Goal: Task Accomplishment & Management: Manage account settings

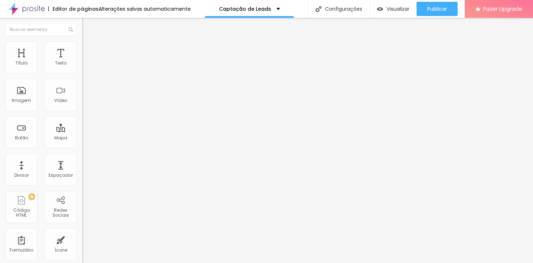
click at [82, 61] on span "Trocar imagem" at bounding box center [101, 58] width 39 height 6
click at [93, 79] on div "Conectar" at bounding box center [106, 71] width 26 height 14
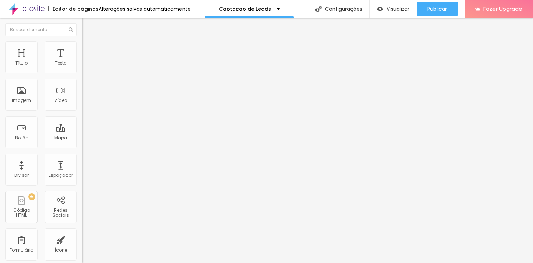
paste input "https://www.instagram.com/dardoprodutora"
drag, startPoint x: 46, startPoint y: 132, endPoint x: 35, endPoint y: 131, distance: 10.8
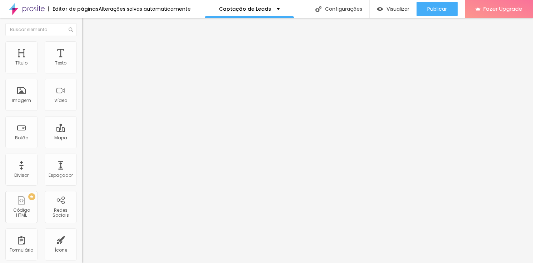
paste input "text"
type input "https://www.instagram.com/dardoprodutora"
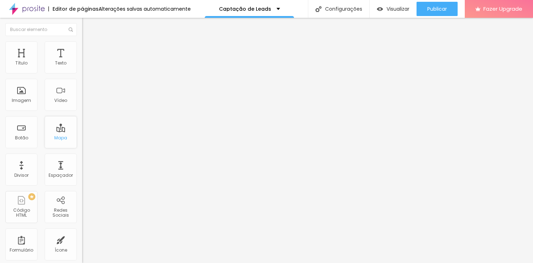
drag, startPoint x: 63, startPoint y: 135, endPoint x: 82, endPoint y: 141, distance: 19.9
click at [62, 135] on div "Mapa" at bounding box center [61, 132] width 32 height 32
click at [58, 133] on div "Mapa" at bounding box center [61, 132] width 32 height 32
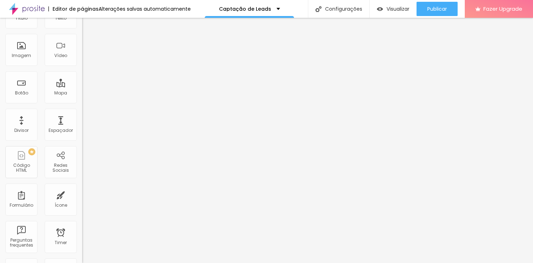
scroll to position [40, 0]
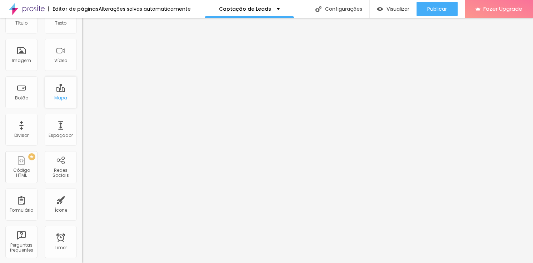
click at [60, 96] on div "Mapa" at bounding box center [60, 98] width 13 height 5
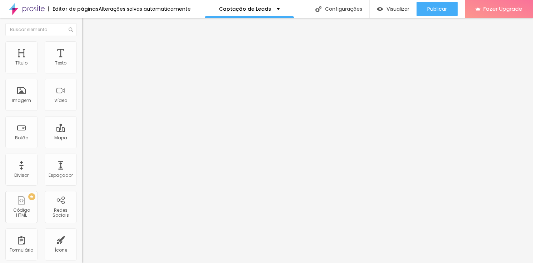
click at [82, 67] on input "Alboom Brasil" at bounding box center [125, 63] width 86 height 7
drag, startPoint x: 49, startPoint y: 80, endPoint x: -15, endPoint y: 80, distance: 63.2
click at [0, 80] on html "Editor de páginas Alterações salvas automaticamente Captação de Leads Configura…" at bounding box center [266, 131] width 533 height 263
type input "Dardo Produtora"
type input "16"
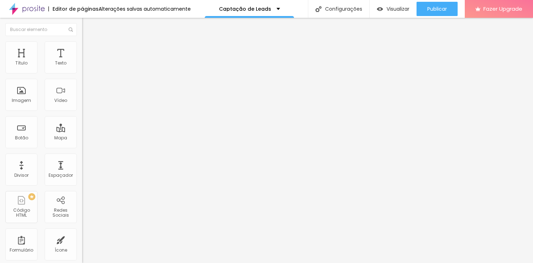
type input "16"
type input "15"
type input "14"
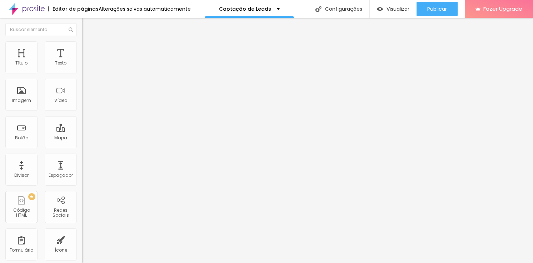
type input "13"
type input "12"
drag, startPoint x: 47, startPoint y: 110, endPoint x: 26, endPoint y: 111, distance: 20.7
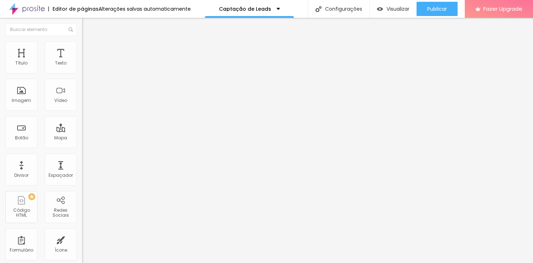
click at [82, 180] on input "range" at bounding box center [105, 183] width 46 height 6
type input "13"
type input "14"
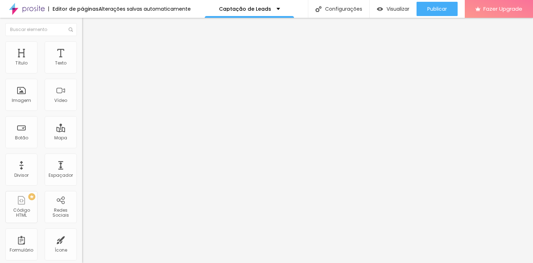
type input "15"
type input "16"
type input "17"
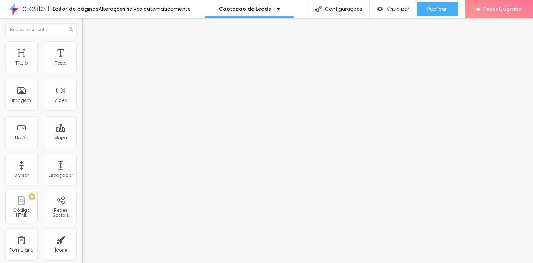
type input "17"
type input "18"
type input "19"
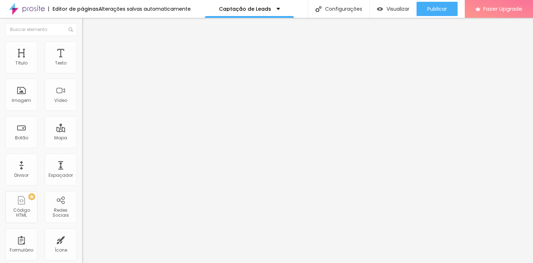
type input "20"
drag, startPoint x: 25, startPoint y: 111, endPoint x: 59, endPoint y: 110, distance: 33.2
click at [82, 180] on input "range" at bounding box center [105, 183] width 46 height 6
type input "19"
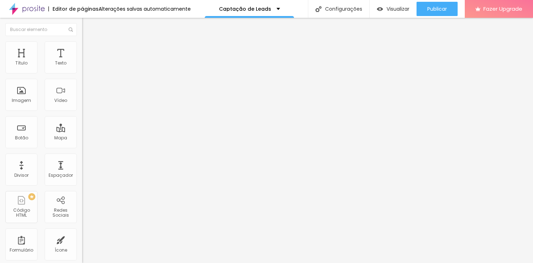
type input "19"
type input "18"
type input "17"
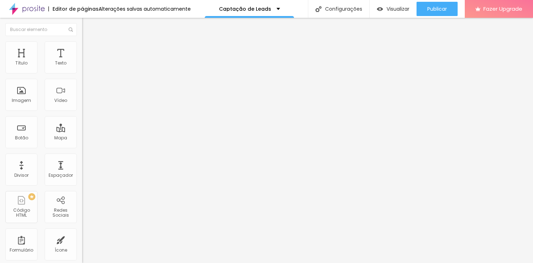
type input "16"
type input "15"
click at [82, 180] on input "range" at bounding box center [105, 183] width 46 height 6
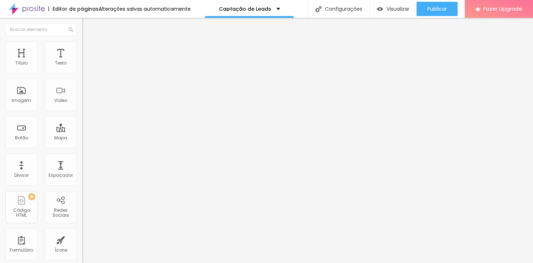
type input "16"
type input "17"
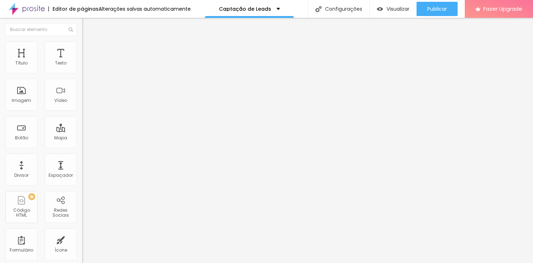
click at [82, 180] on input "range" at bounding box center [105, 183] width 46 height 6
click at [82, 142] on div "Editar Mapa Conteúdo Estilo Avançado Endereço Dardo Produtora Alinhamento 17 Zo…" at bounding box center [123, 141] width 82 height 246
click at [89, 49] on span "Estilo" at bounding box center [94, 46] width 11 height 6
type input "95"
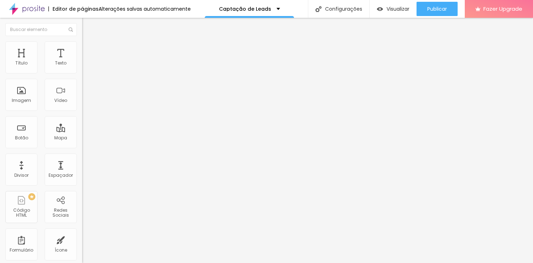
type input "90"
type input "85"
type input "80"
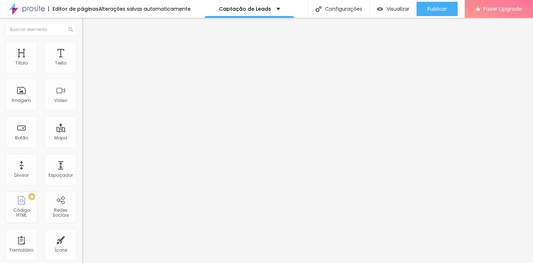
type input "80"
type input "75"
type input "70"
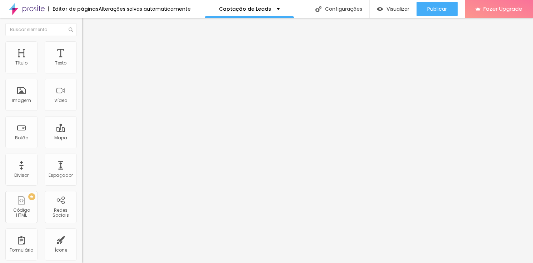
type input "75"
type input "80"
type input "85"
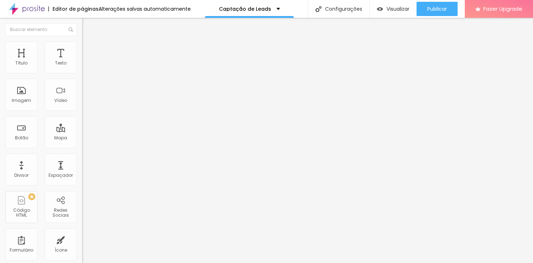
type input "85"
type input "90"
type input "95"
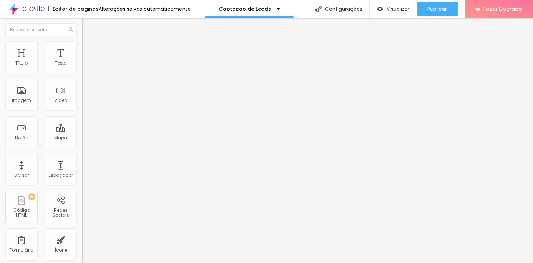
type input "100"
drag, startPoint x: 71, startPoint y: 76, endPoint x: 81, endPoint y: 76, distance: 10.0
click at [82, 73] on input "range" at bounding box center [105, 70] width 46 height 6
type input "474"
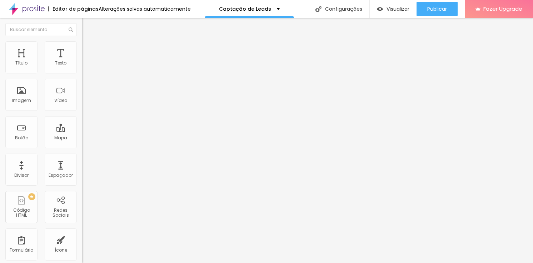
type input "474"
type input "486"
type input "517"
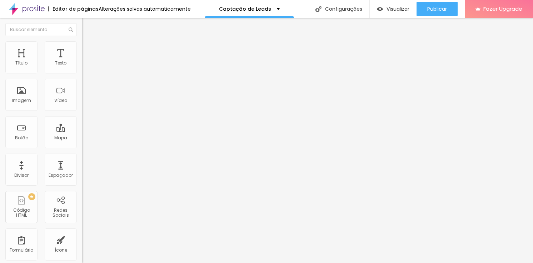
type input "595"
type input "607"
type input "613"
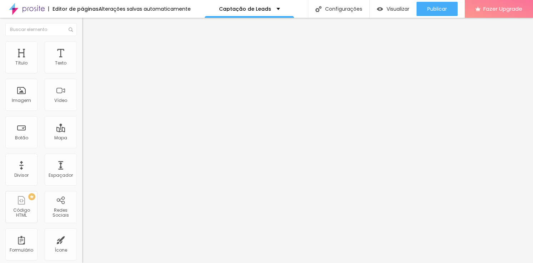
type input "613"
type input "616"
type input "623"
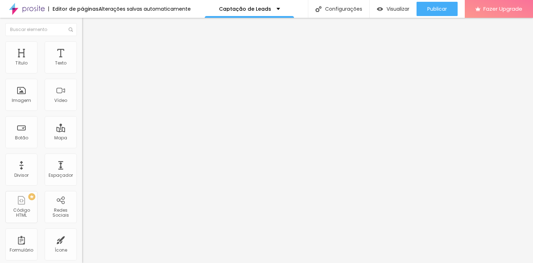
type input "626"
type input "629"
type input "632"
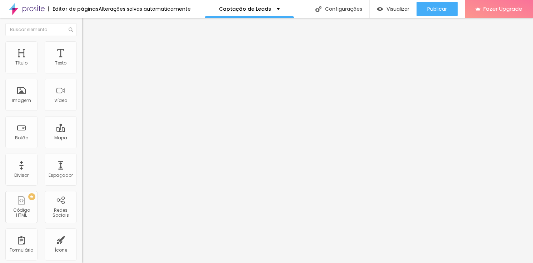
type input "632"
type input "635"
type input "638"
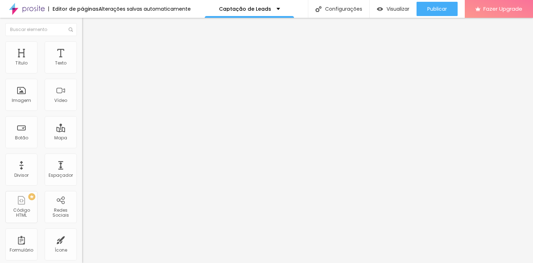
type input "644"
type input "647"
type input "653"
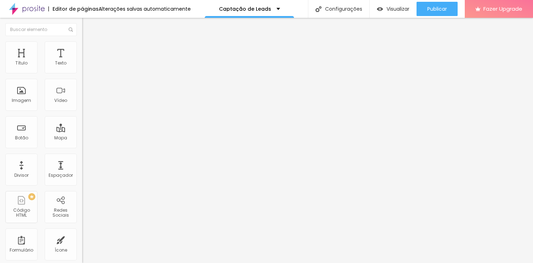
type input "653"
type input "656"
type input "653"
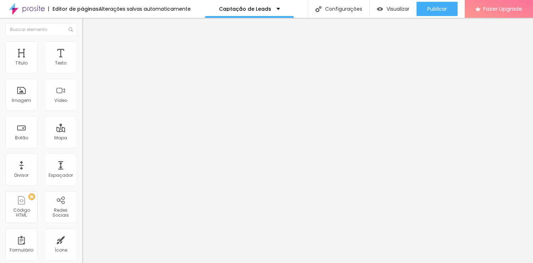
type input "647"
type input "626"
type input "610"
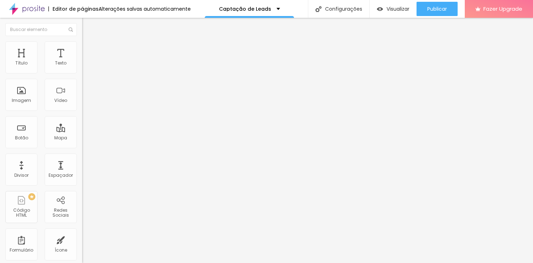
type input "610"
type input "595"
type input "583"
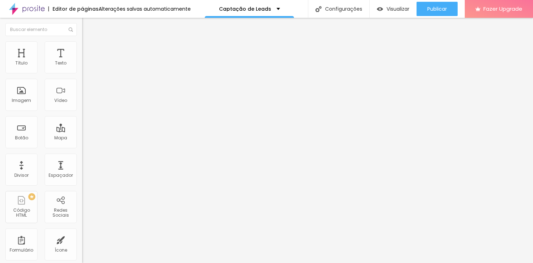
type input "568"
type input "553"
type input "538"
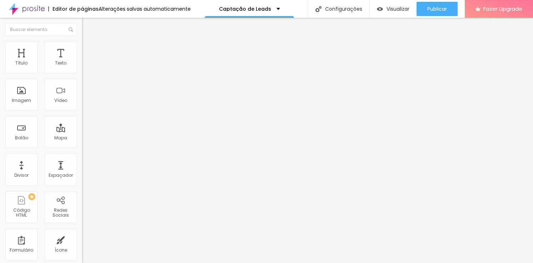
type input "538"
type input "520"
type input "511"
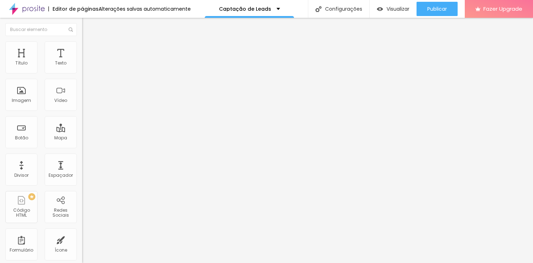
type input "498"
type input "486"
type input "465"
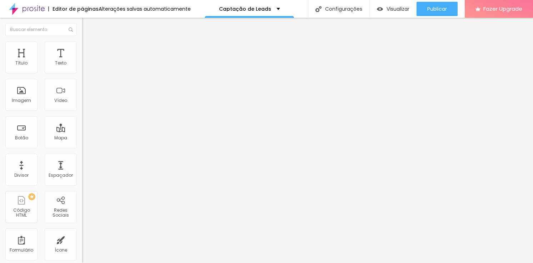
type input "465"
type input "456"
type input "438"
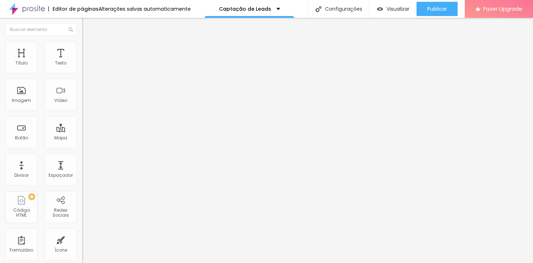
type input "435"
type input "426"
type input "420"
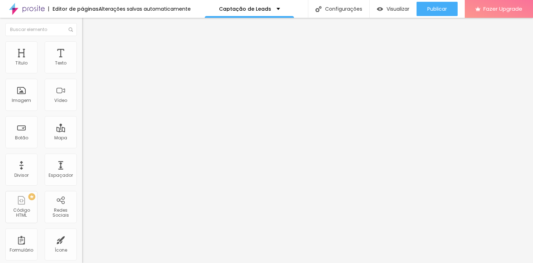
type input "420"
type input "414"
type input "411"
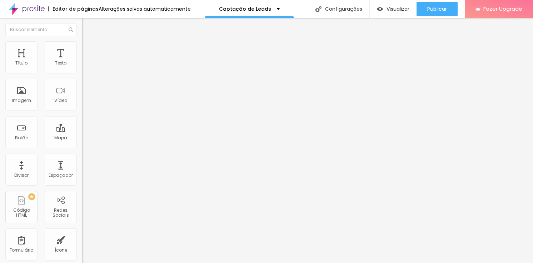
type input "405"
type input "392"
type input "386"
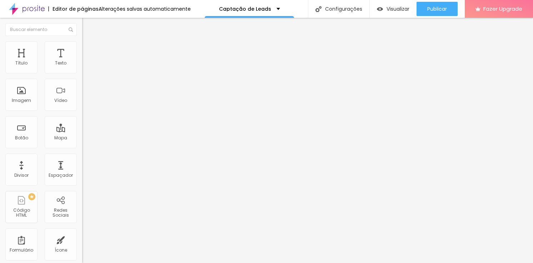
type input "386"
type input "383"
type input "380"
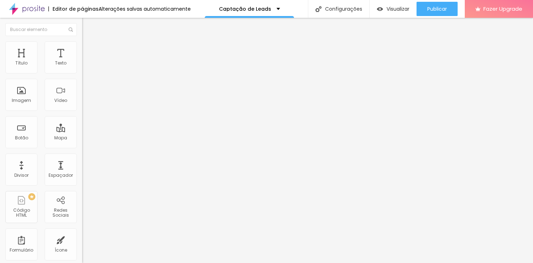
type input "377"
type input "374"
type input "371"
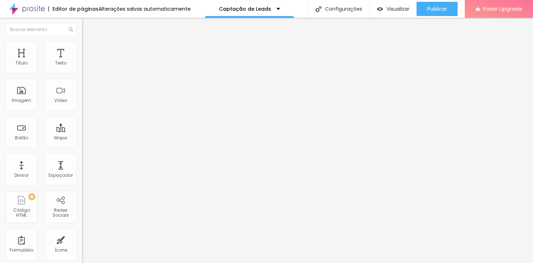
type input "371"
type input "368"
type input "365"
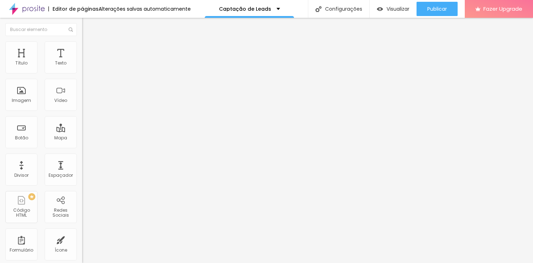
type input "362"
type input "356"
type input "350"
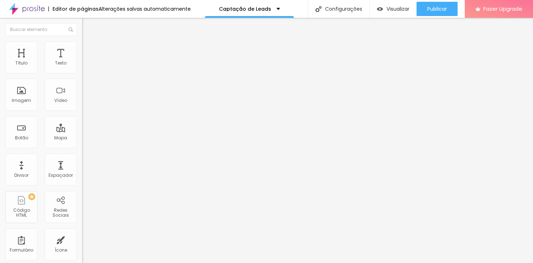
type input "350"
type input "347"
type input "341"
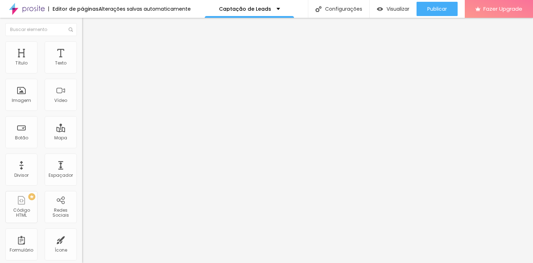
type input "332"
type input "320"
type input "314"
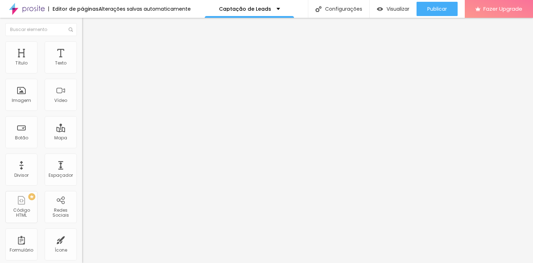
type input "314"
type input "299"
type input "277"
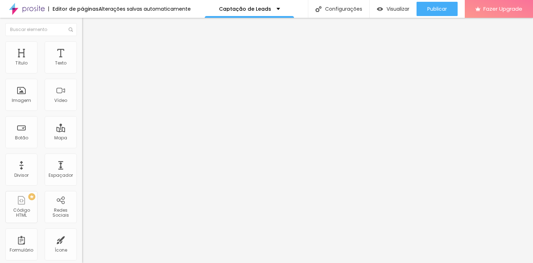
type input "247"
type input "205"
type input "162"
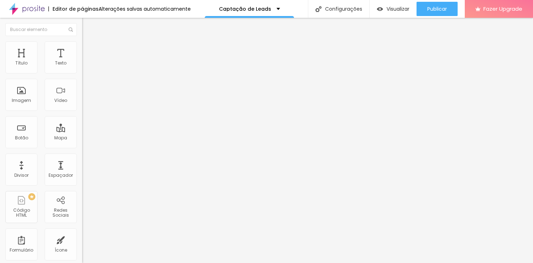
type input "162"
type input "120"
type input "100"
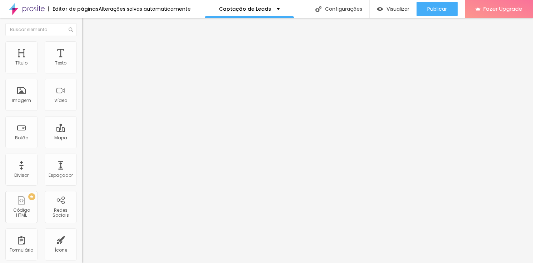
type input "120"
type input "126"
type input "135"
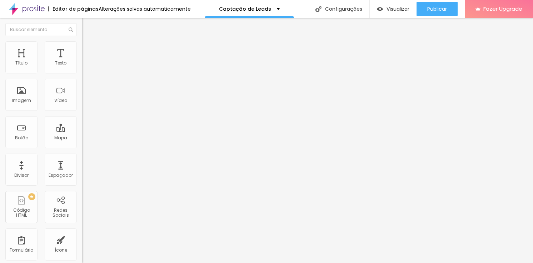
type input "135"
type input "141"
drag, startPoint x: 42, startPoint y: 95, endPoint x: 28, endPoint y: 97, distance: 14.8
click at [82, 91] on input "range" at bounding box center [105, 89] width 46 height 6
click at [82, 122] on div "Editar Mapa Conteúdo Estilo Avançado Largura 100 px % Altura 311 px" at bounding box center [123, 141] width 82 height 246
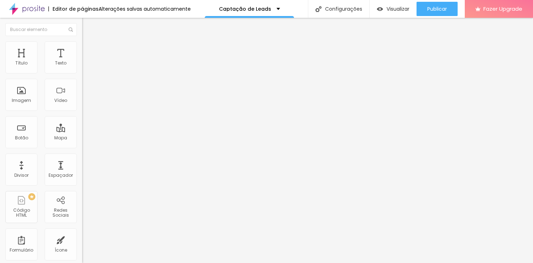
click at [89, 50] on span "Avançado" at bounding box center [101, 53] width 24 height 6
drag, startPoint x: 18, startPoint y: 70, endPoint x: 13, endPoint y: 75, distance: 7.6
click at [82, 138] on input "range" at bounding box center [105, 141] width 46 height 6
drag, startPoint x: 35, startPoint y: 84, endPoint x: -15, endPoint y: 85, distance: 50.0
click at [82, 240] on input "range" at bounding box center [105, 243] width 46 height 6
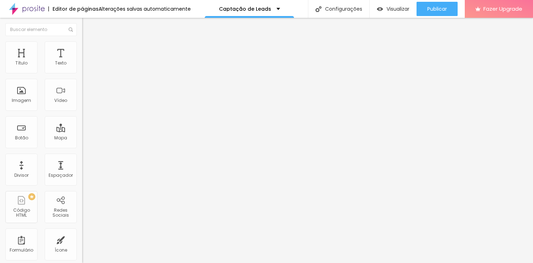
drag, startPoint x: 74, startPoint y: 175, endPoint x: 69, endPoint y: 175, distance: 4.6
click at [87, 26] on div "Editar Mapa" at bounding box center [107, 26] width 40 height 6
click at [392, 9] on span "Visualizar" at bounding box center [397, 9] width 23 height 6
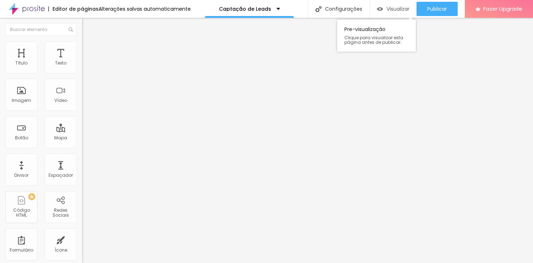
click at [390, 10] on span "Visualizar" at bounding box center [397, 9] width 23 height 6
